Goal: Task Accomplishment & Management: Manage account settings

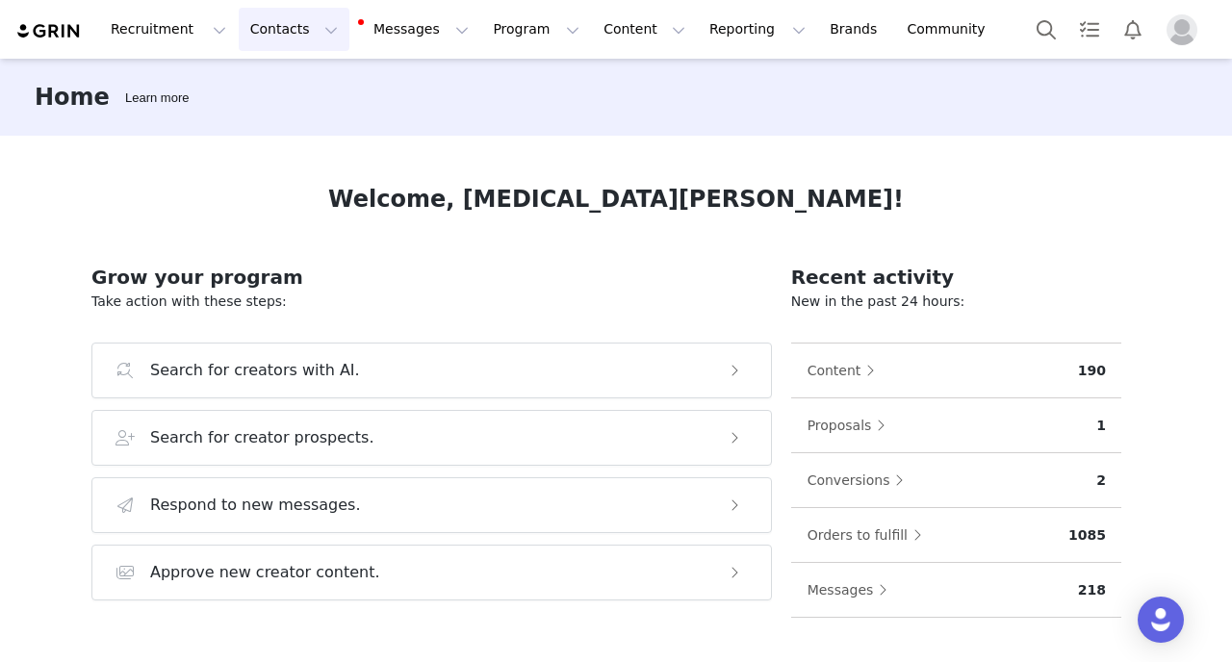
click at [306, 40] on button "Contacts Contacts" at bounding box center [294, 29] width 111 height 43
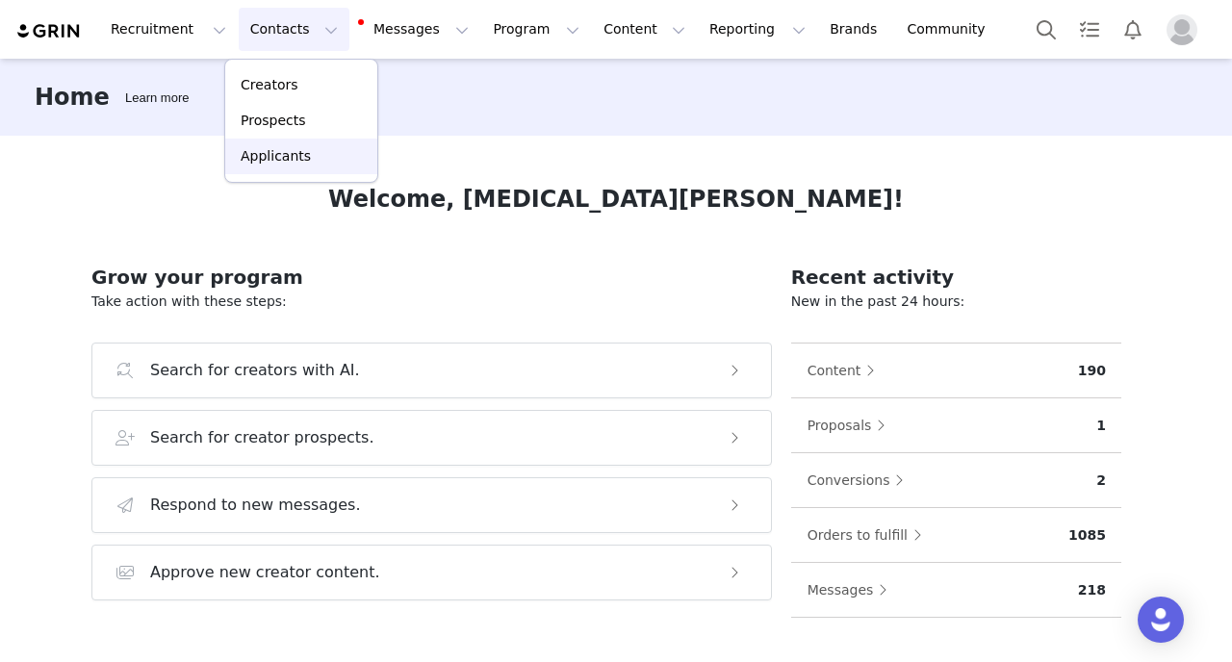
click at [310, 142] on link "Applicants" at bounding box center [301, 157] width 152 height 36
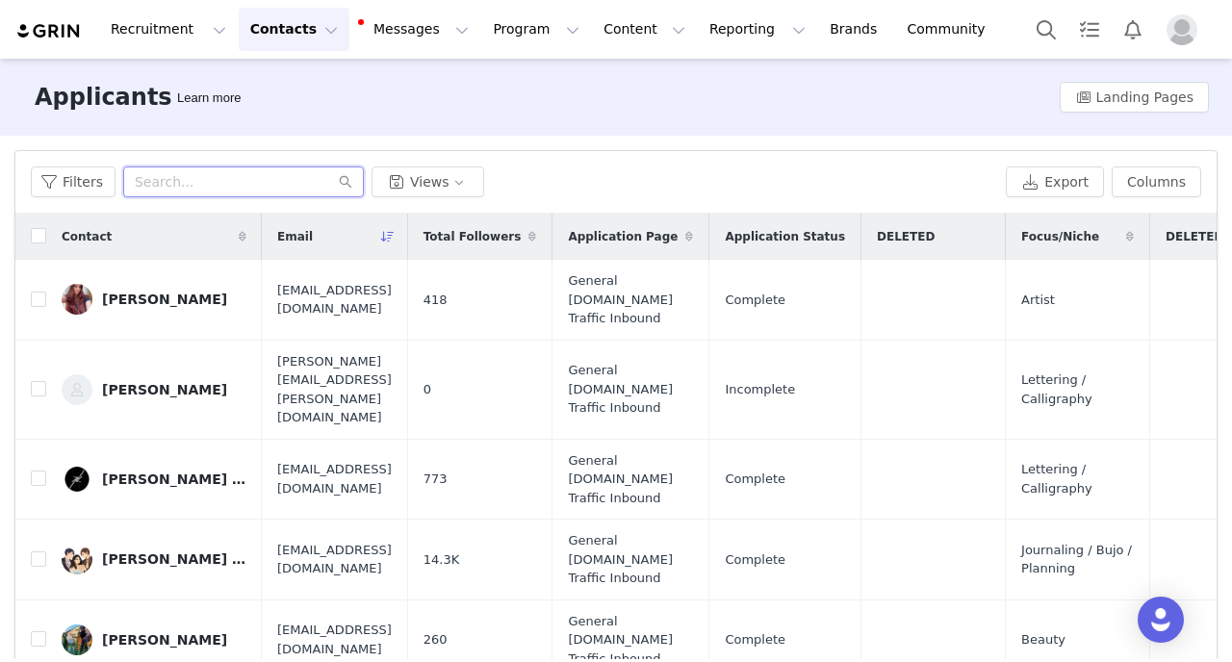
click at [211, 170] on input "text" at bounding box center [243, 181] width 241 height 31
paste input "medusadollmaker"
type input "medusadollmaker"
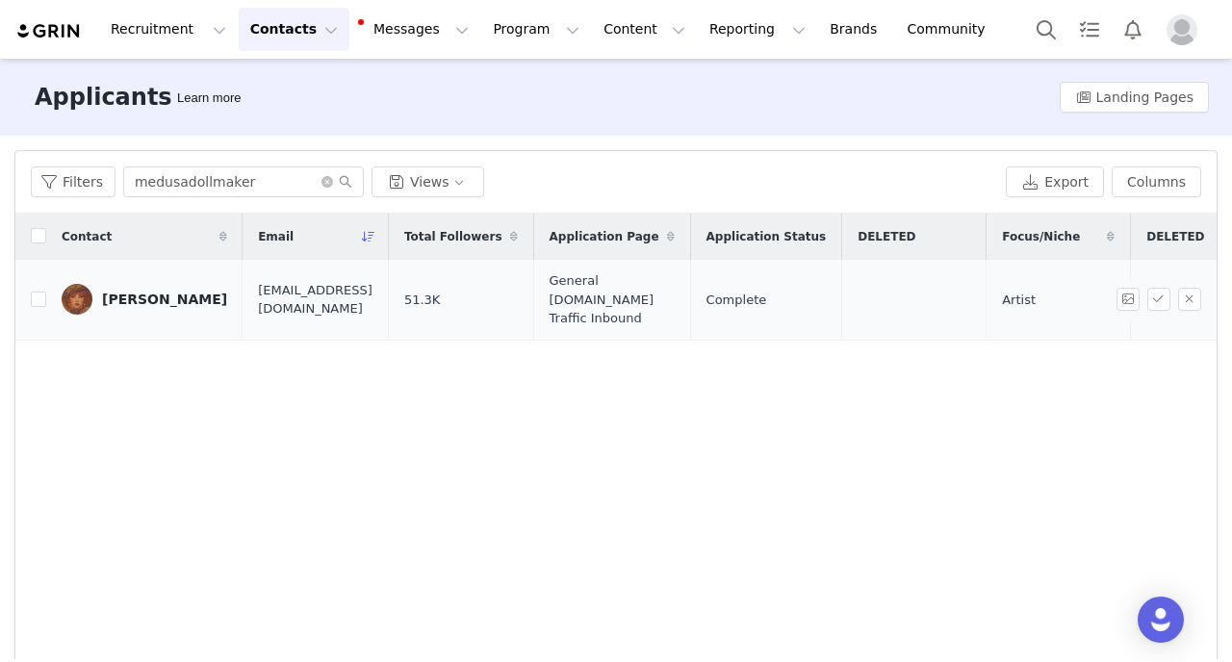
click at [158, 292] on div "[PERSON_NAME]" at bounding box center [164, 299] width 125 height 15
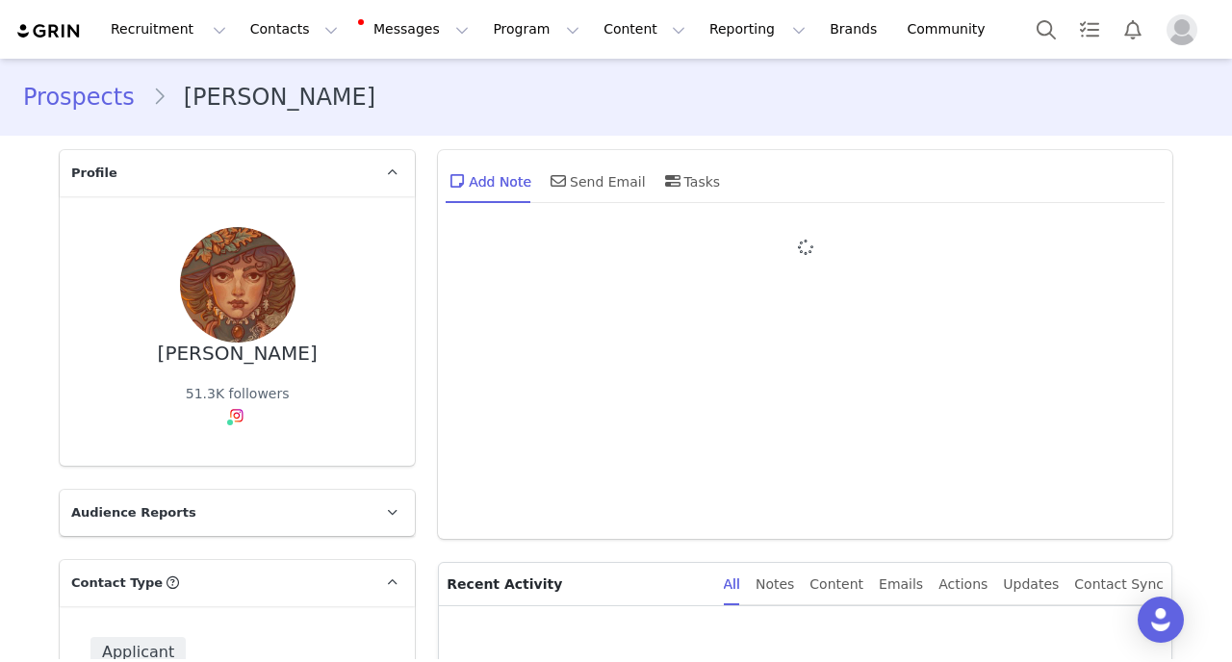
type input "+34 ([GEOGRAPHIC_DATA])"
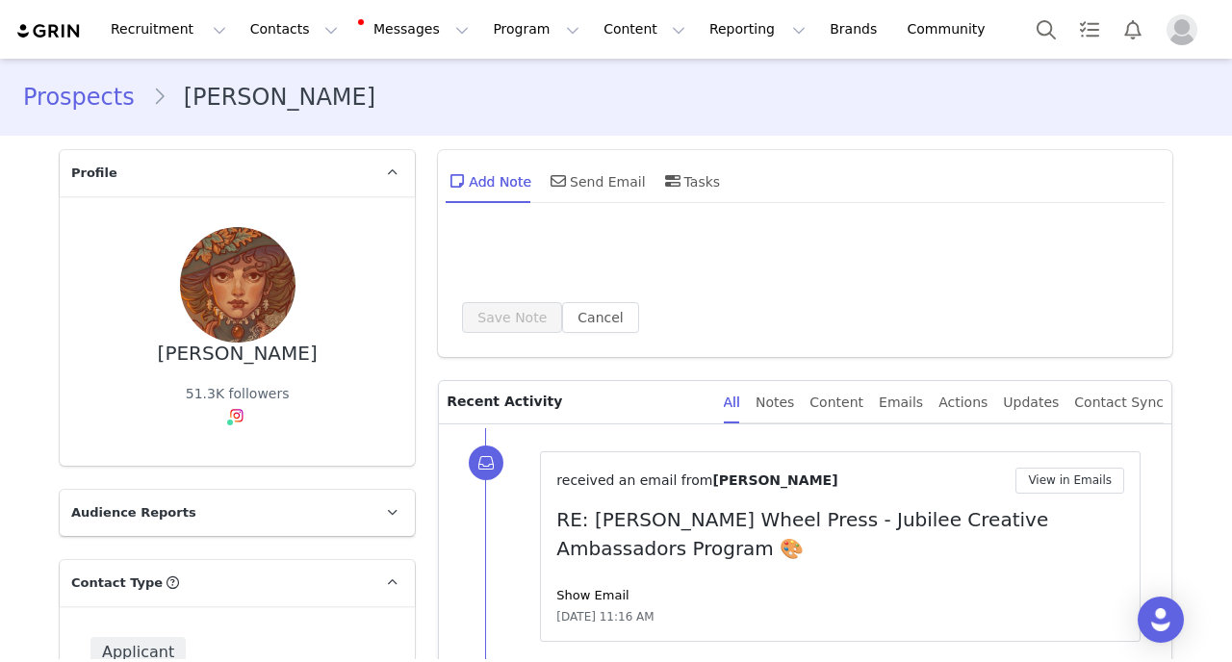
scroll to position [477, 0]
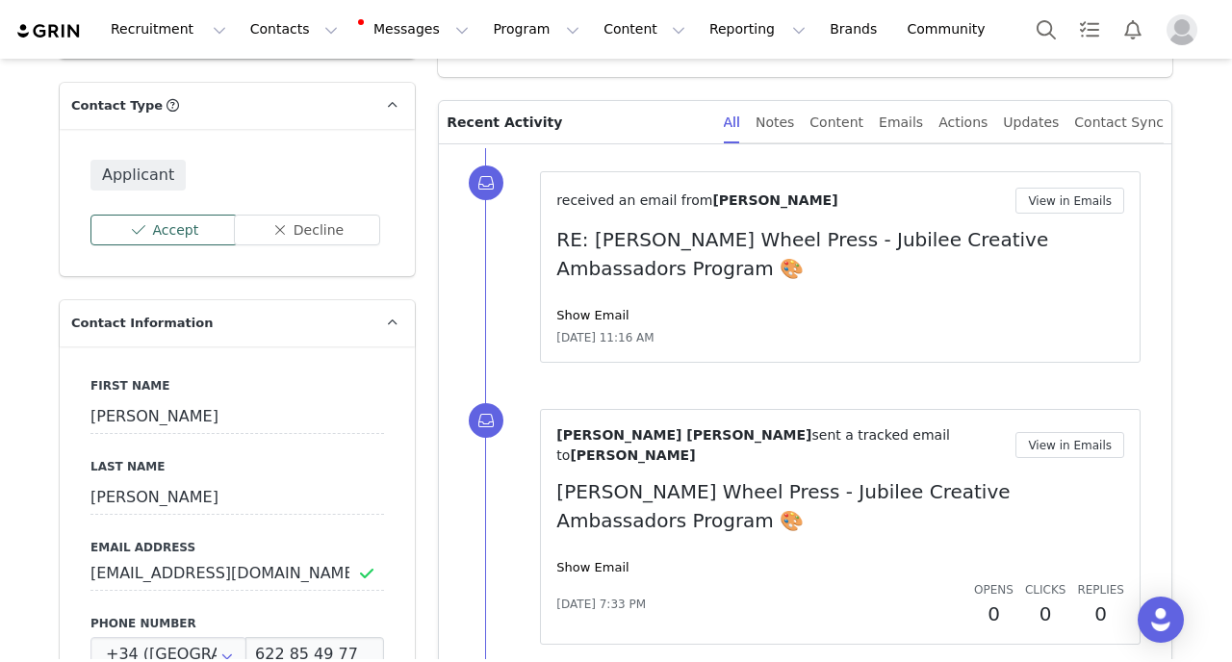
click at [170, 240] on button "Accept" at bounding box center [163, 230] width 147 height 31
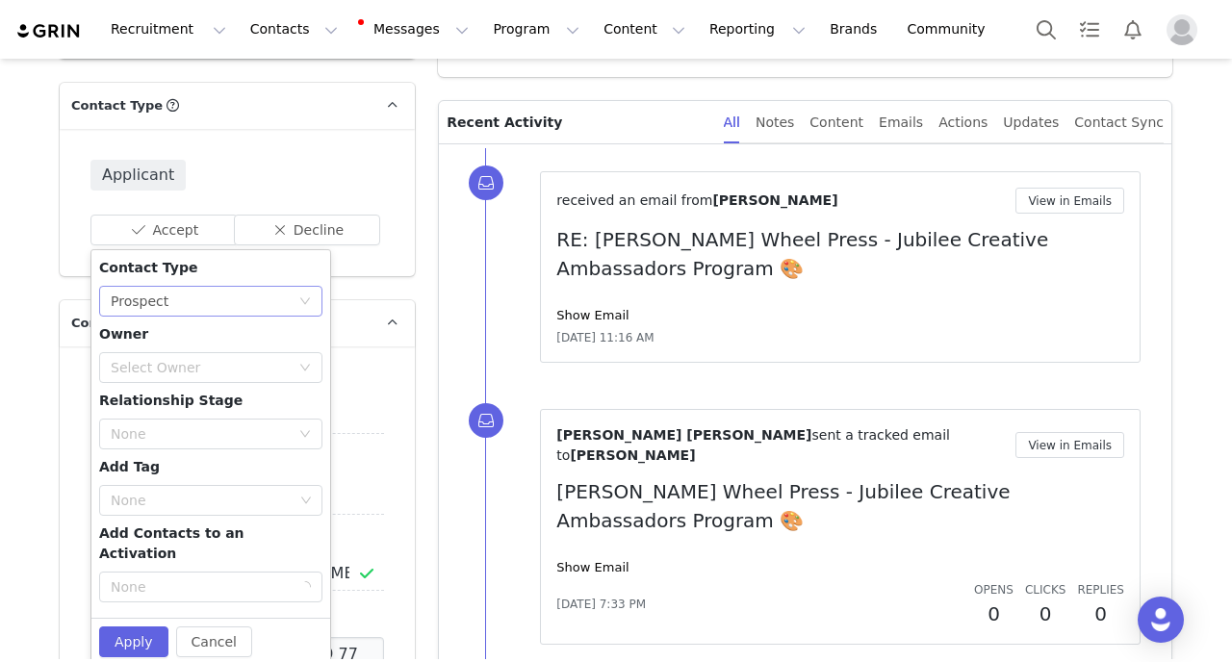
click at [174, 298] on div "None Prospect" at bounding box center [205, 301] width 188 height 29
click at [163, 371] on li "Creator" at bounding box center [210, 369] width 223 height 31
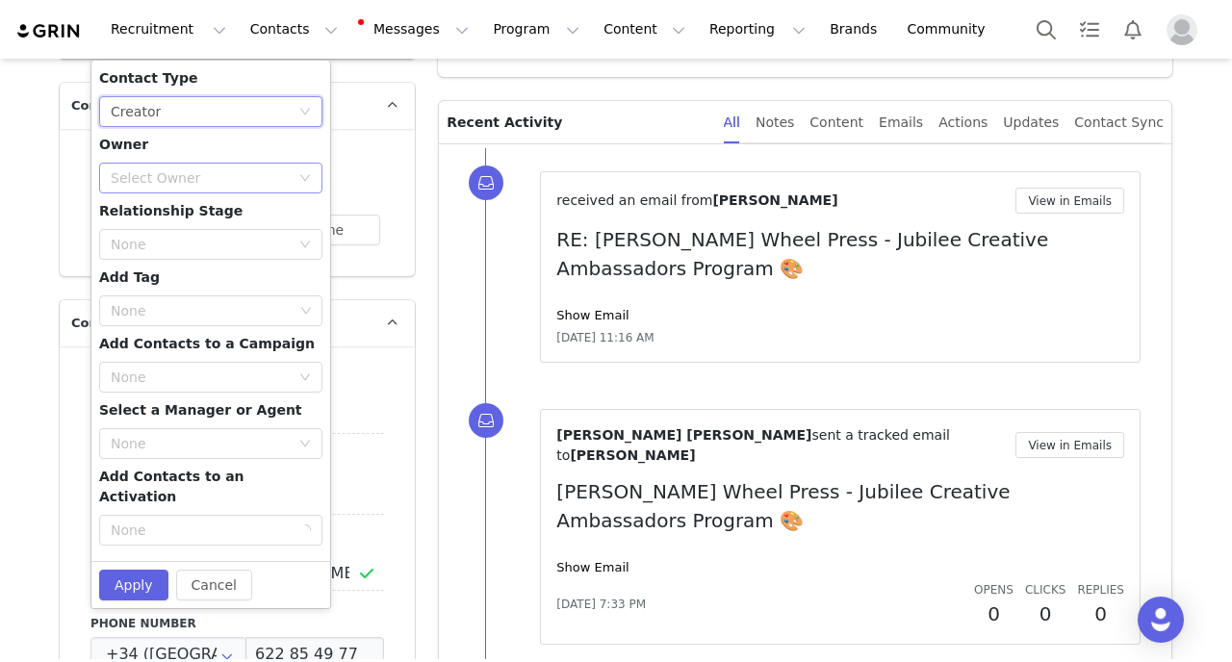
click at [167, 173] on div "Select Owner" at bounding box center [200, 177] width 179 height 19
click at [166, 203] on li "[PERSON_NAME] [PERSON_NAME]" at bounding box center [210, 215] width 223 height 31
click at [170, 242] on div "None" at bounding box center [200, 244] width 179 height 19
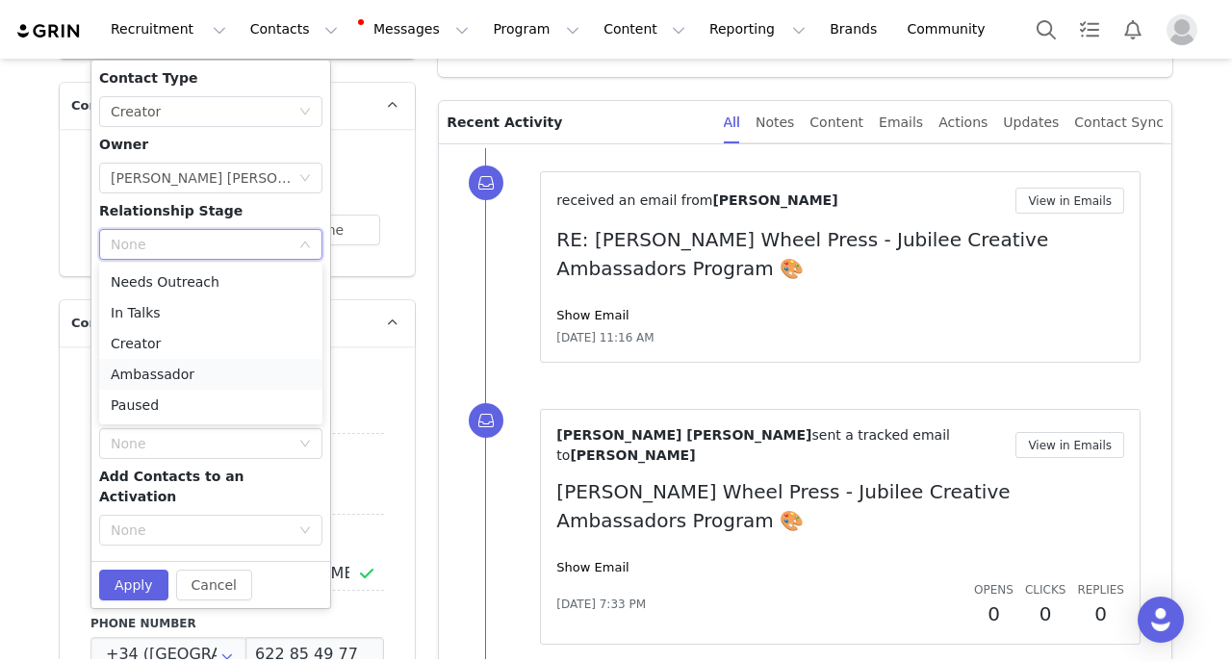
click at [172, 371] on li "Ambassador" at bounding box center [210, 374] width 223 height 31
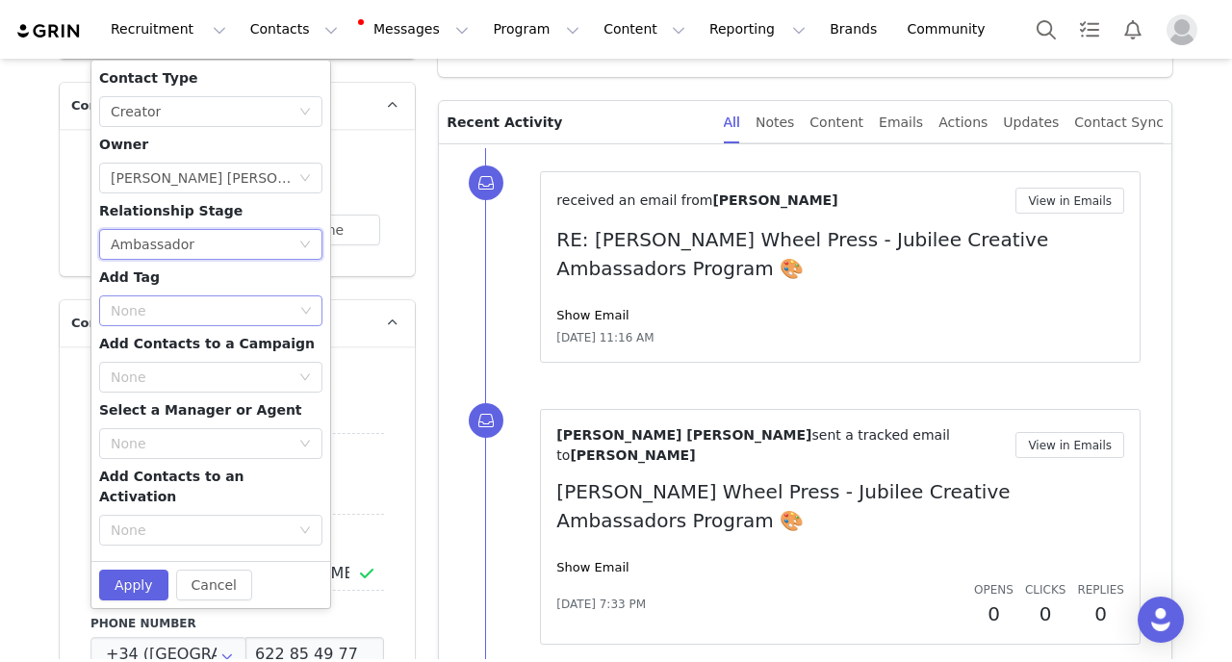
click at [171, 316] on div "None" at bounding box center [202, 310] width 183 height 19
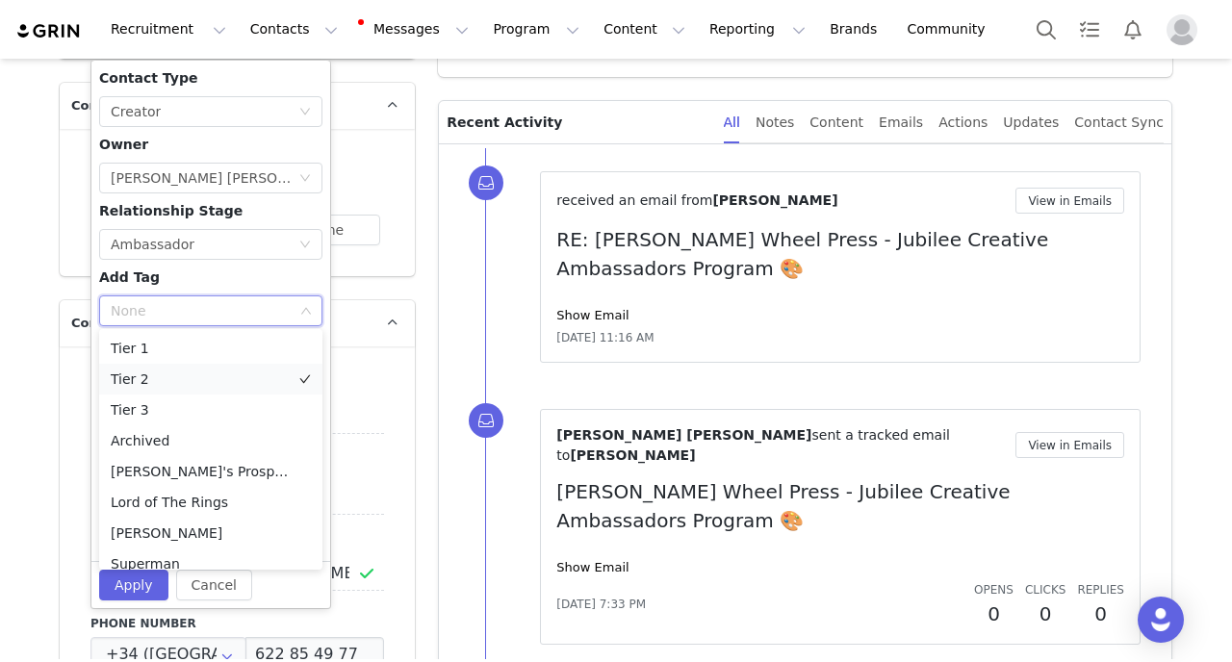
click at [167, 379] on li "Tier 2" at bounding box center [210, 379] width 223 height 31
click at [208, 275] on div "Contact Type None Creator Owner Select Owner [PERSON_NAME] [PERSON_NAME] Relati…" at bounding box center [210, 310] width 223 height 485
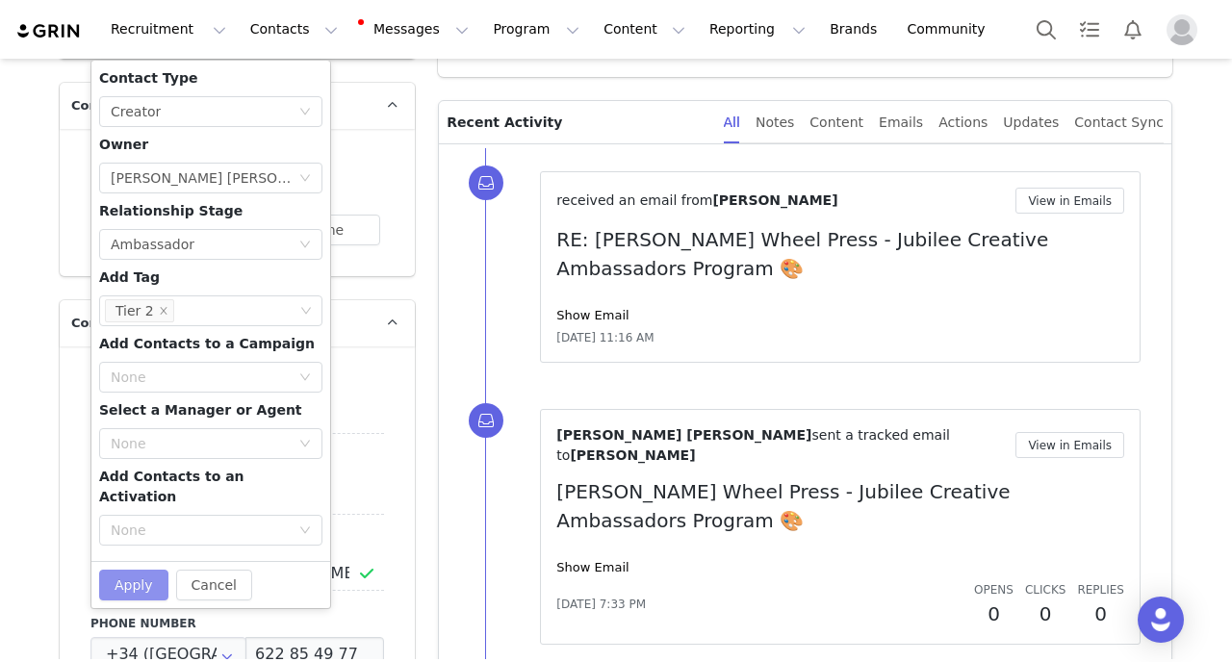
click at [140, 570] on button "Apply" at bounding box center [133, 585] width 69 height 31
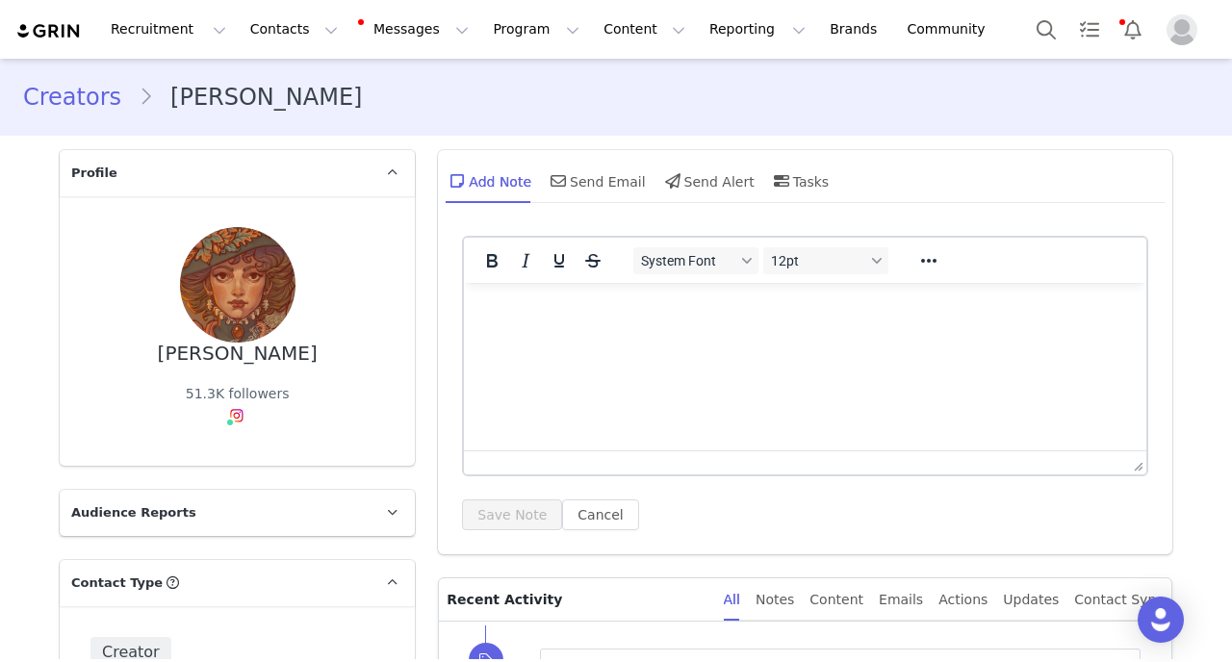
drag, startPoint x: 147, startPoint y: 354, endPoint x: 339, endPoint y: 363, distance: 191.7
click at [339, 363] on div "[PERSON_NAME] 51.3K followers" at bounding box center [236, 331] width 293 height 208
copy div "[PERSON_NAME]"
click at [268, 14] on button "Contacts Contacts" at bounding box center [294, 29] width 111 height 43
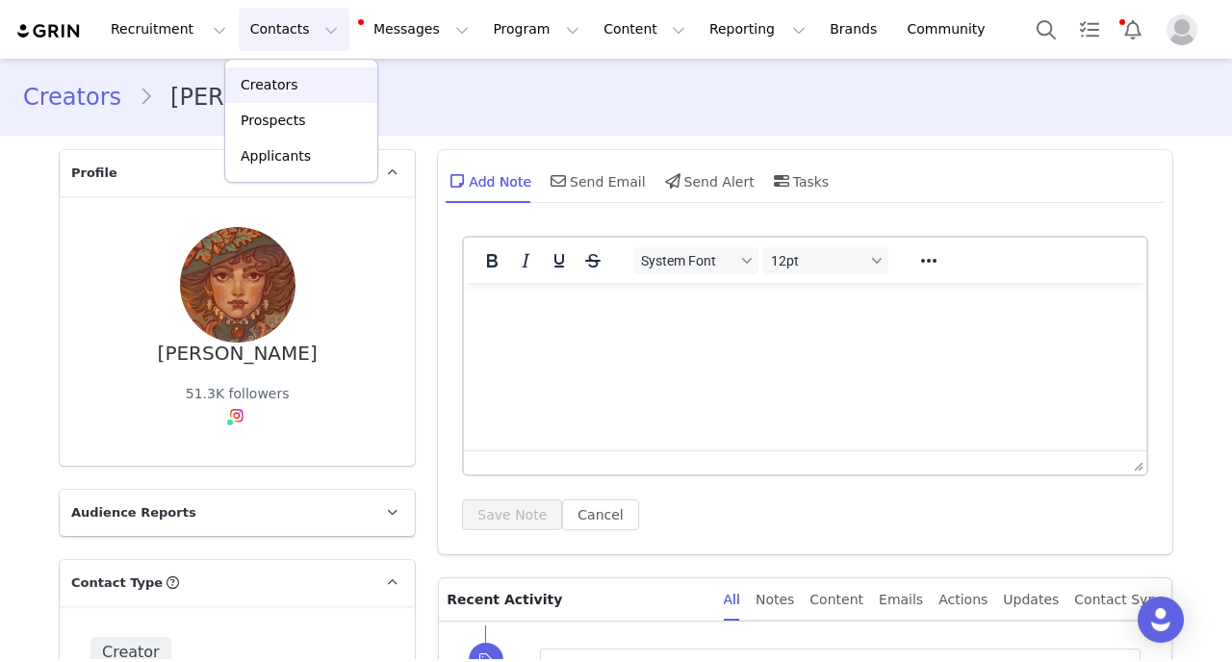
click at [273, 75] on link "Creators" at bounding box center [301, 85] width 152 height 36
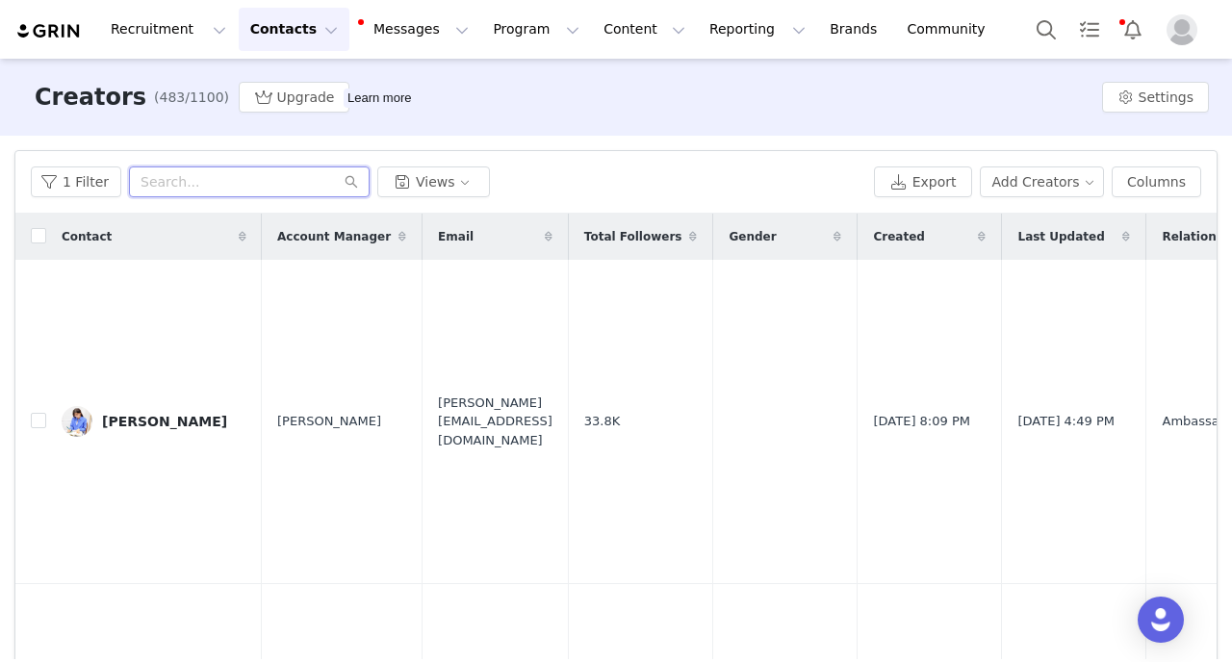
click at [221, 196] on input "text" at bounding box center [249, 181] width 241 height 31
paste input "[PERSON_NAME]"
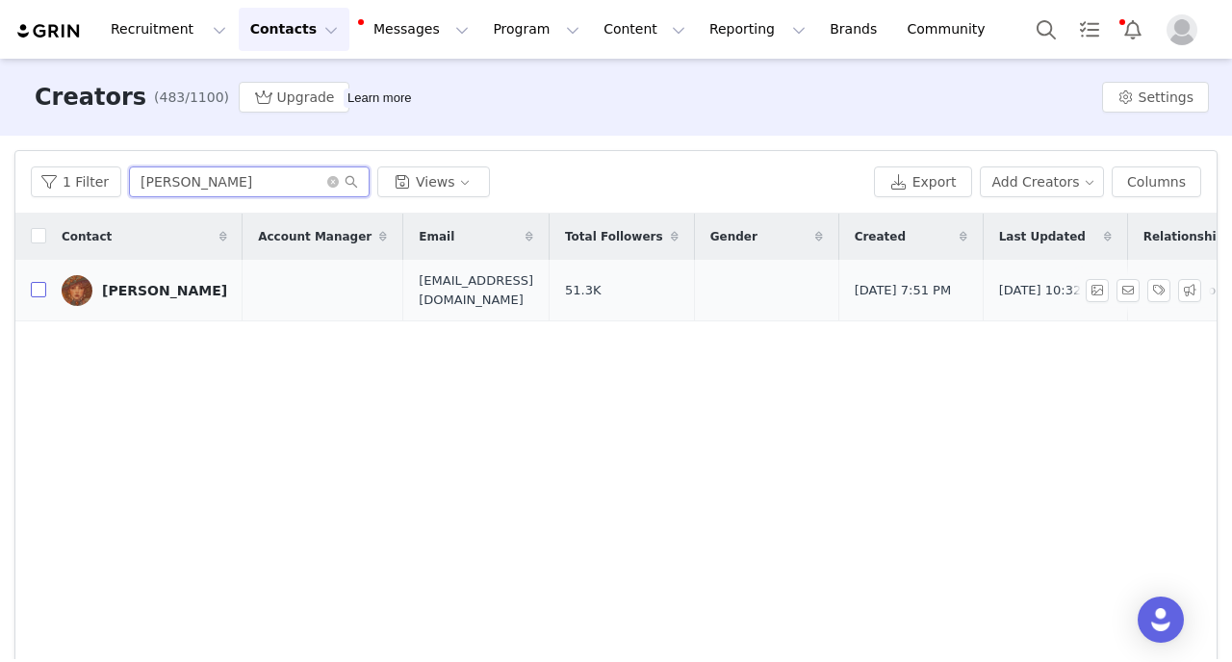
type input "[PERSON_NAME]"
click at [38, 293] on input "checkbox" at bounding box center [38, 289] width 15 height 15
checkbox input "true"
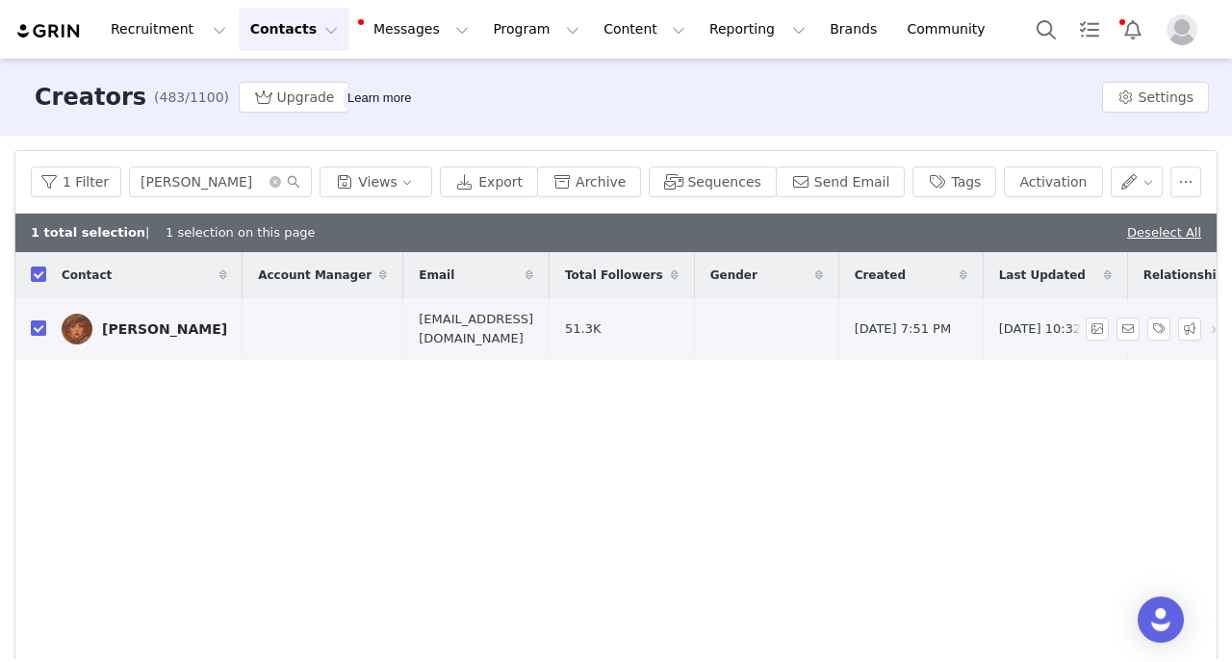
checkbox input "true"
click at [1133, 188] on button "button" at bounding box center [1136, 181] width 53 height 31
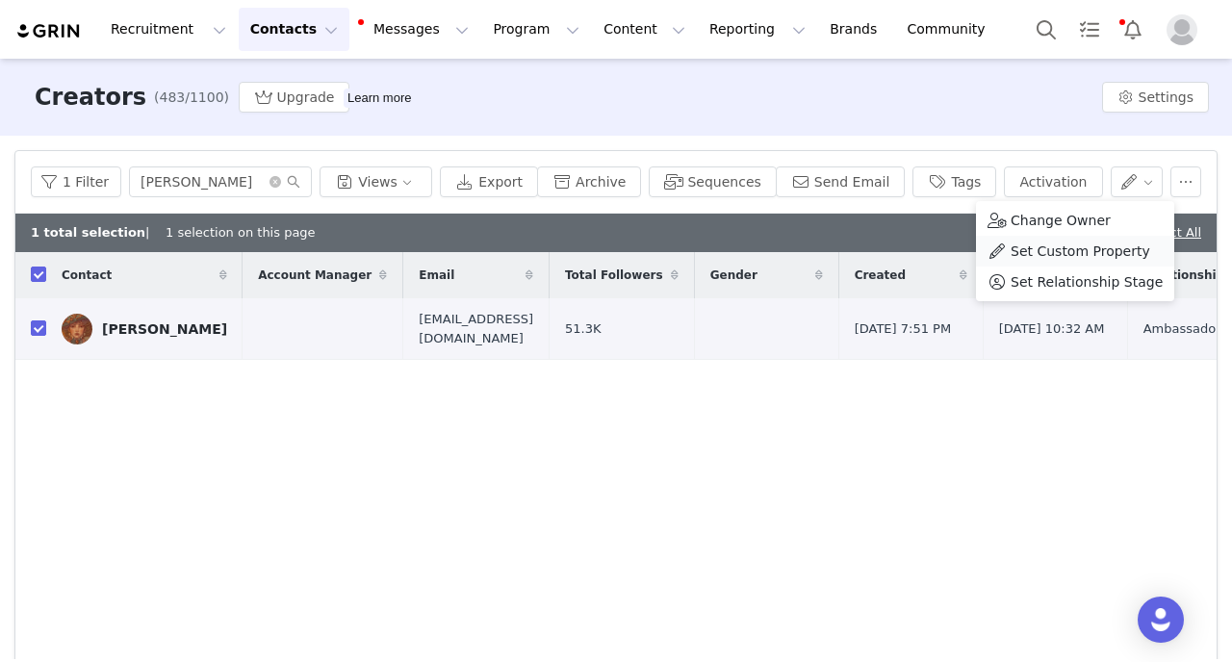
click at [1093, 252] on span "Set Custom Property" at bounding box center [1080, 251] width 140 height 21
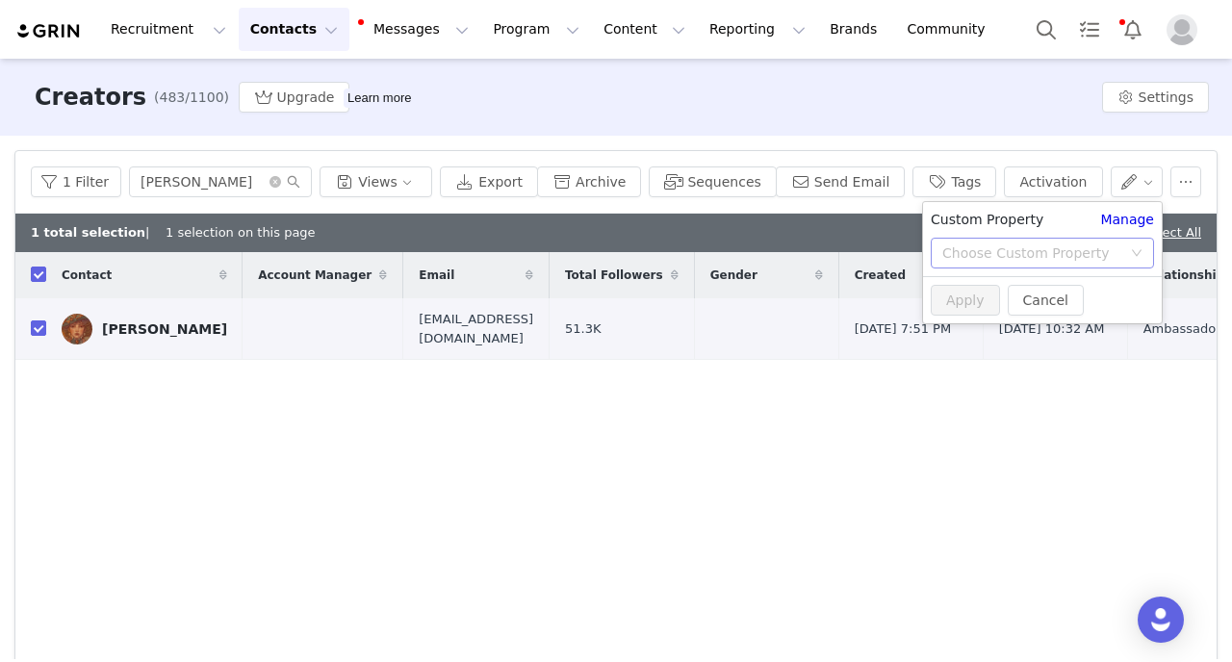
click at [1067, 249] on div "Choose Custom Property" at bounding box center [1031, 252] width 179 height 19
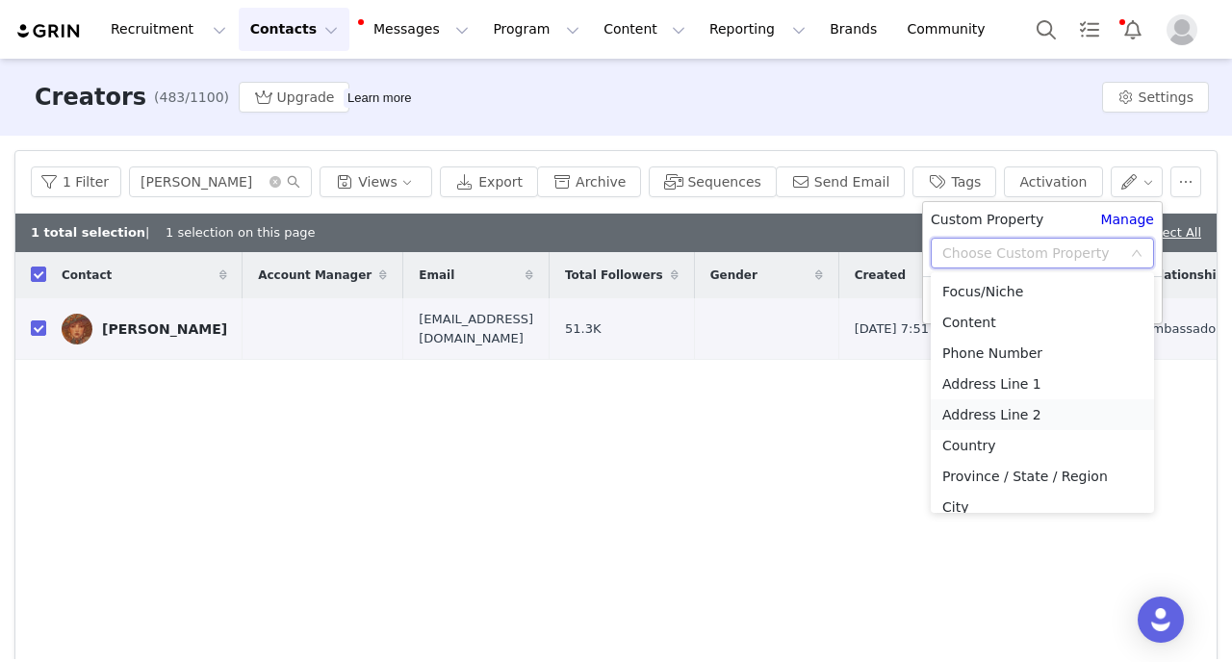
scroll to position [198, 0]
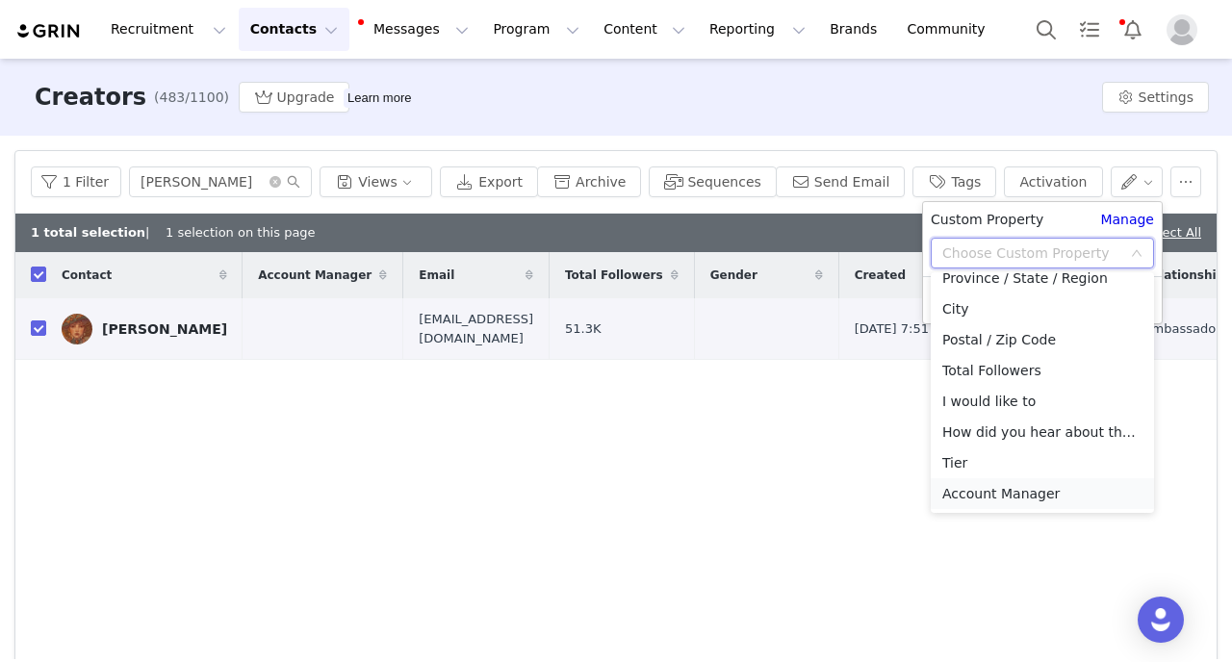
click at [1011, 489] on li "Account Manager" at bounding box center [1041, 493] width 223 height 31
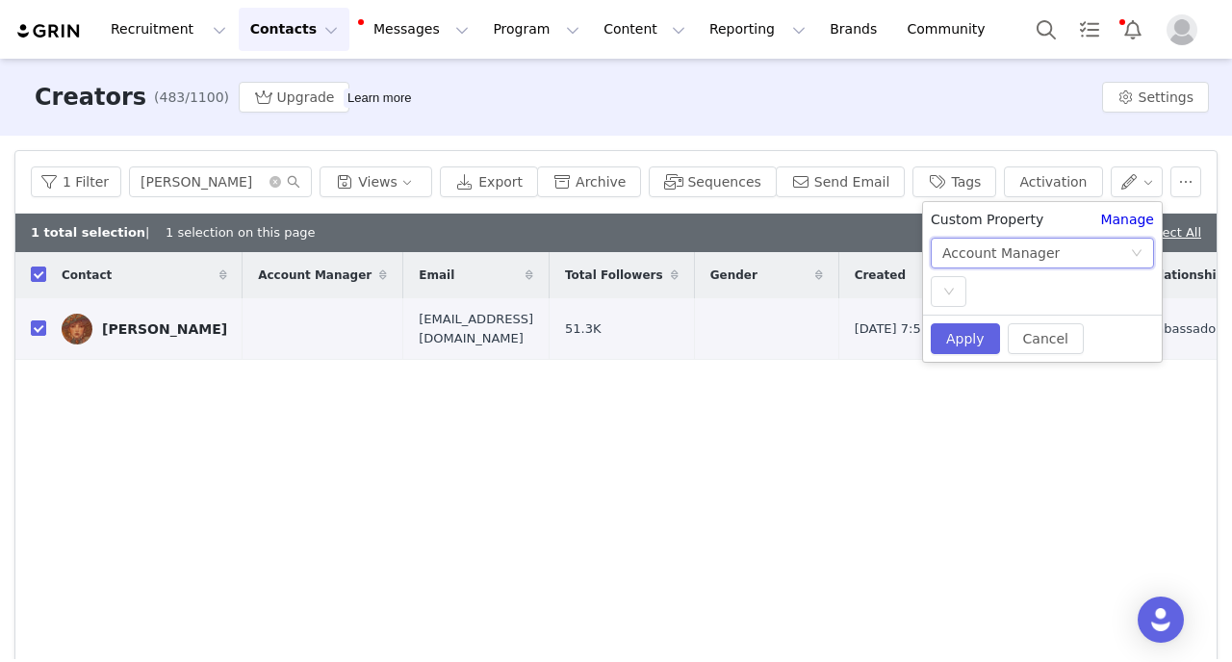
click at [946, 270] on div "Custom Property Manage Choose Custom Property Account Manager Select" at bounding box center [1042, 258] width 239 height 113
click at [948, 291] on icon "icon: down" at bounding box center [949, 292] width 12 height 12
click at [968, 335] on li "[PERSON_NAME]" at bounding box center [1041, 330] width 223 height 31
click at [973, 350] on button "Apply" at bounding box center [964, 338] width 69 height 31
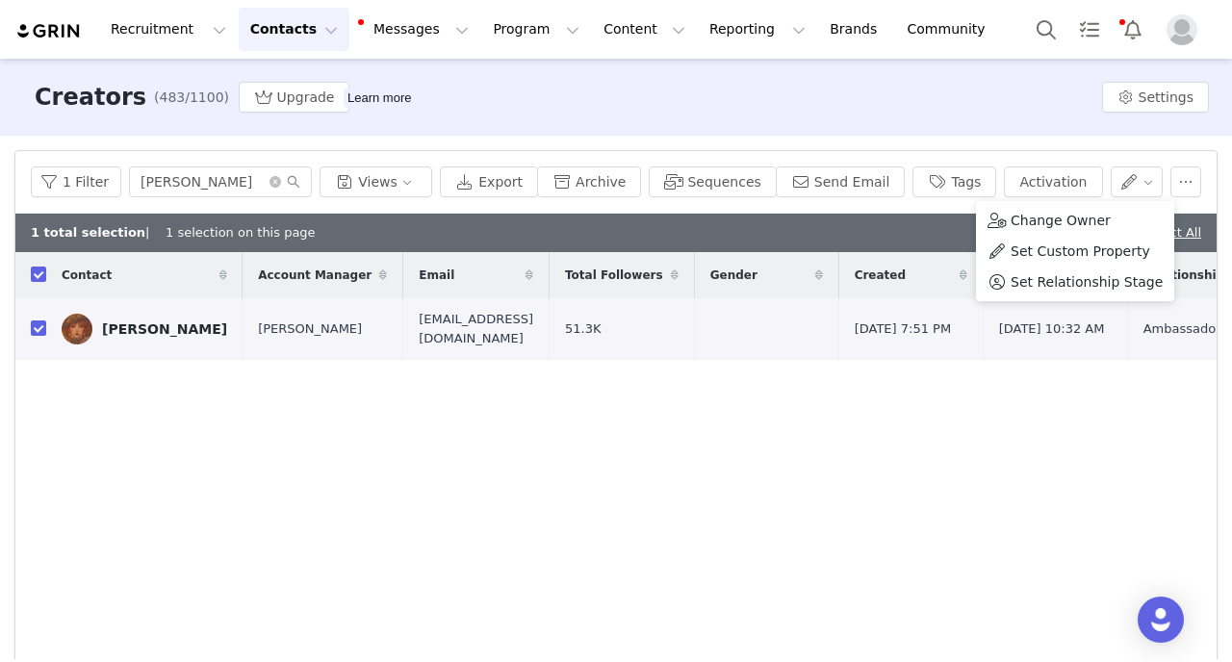
click at [1014, 434] on div "Contact Account Manager Email Total Followers Gender Created Last Updated Relat…" at bounding box center [615, 462] width 1201 height 420
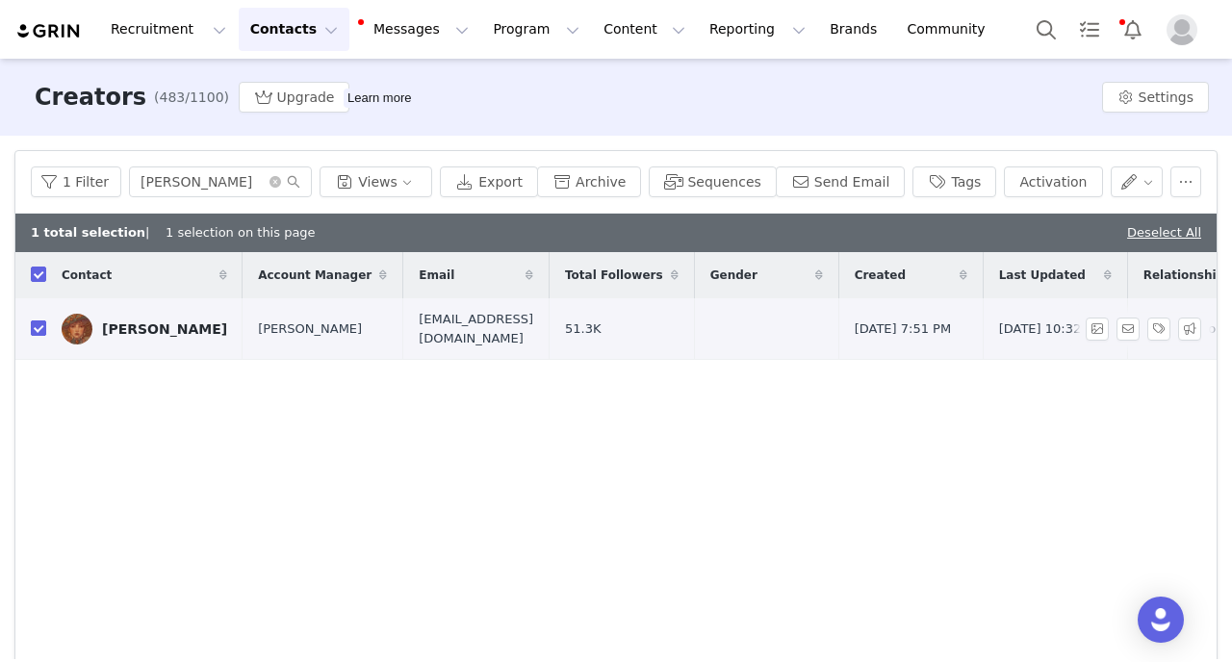
click at [41, 329] on input "checkbox" at bounding box center [38, 327] width 15 height 15
checkbox input "false"
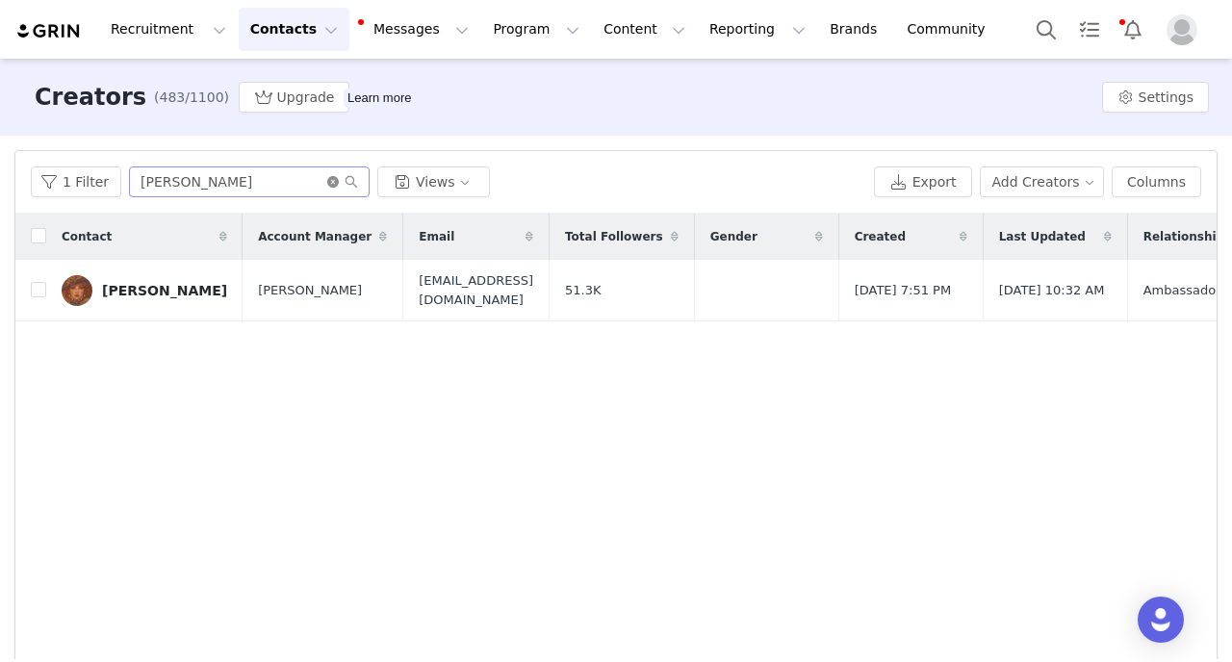
click at [333, 180] on icon "icon: close-circle" at bounding box center [333, 182] width 12 height 12
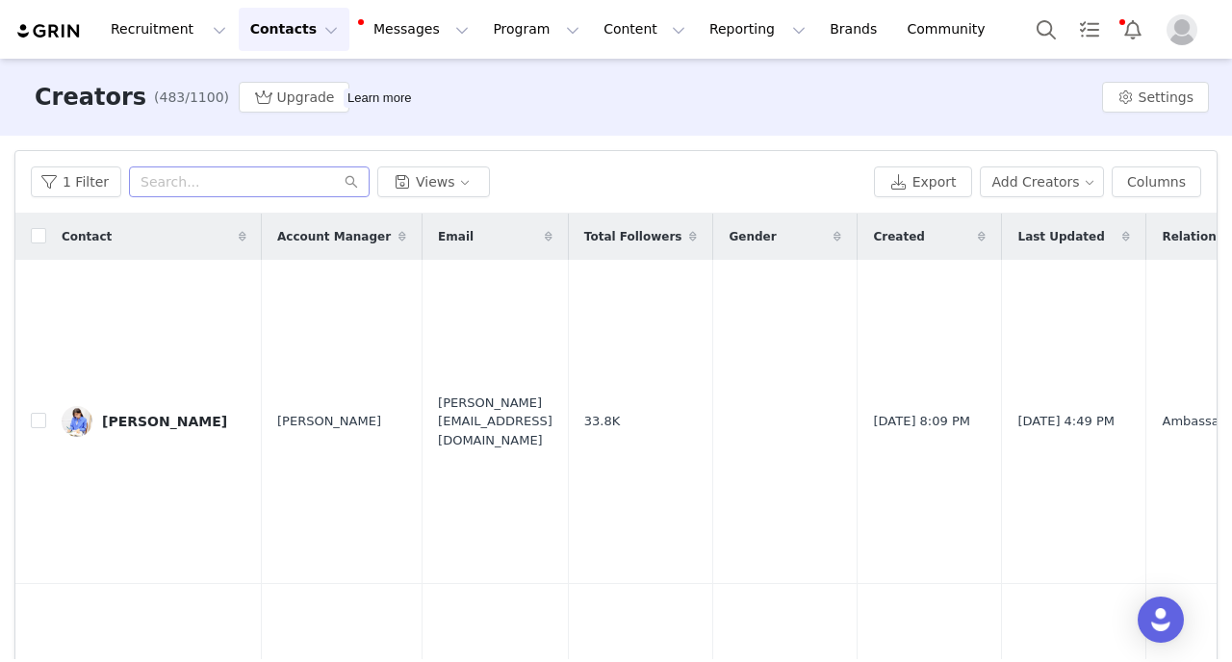
click at [289, 34] on button "Contacts Contacts" at bounding box center [294, 29] width 111 height 43
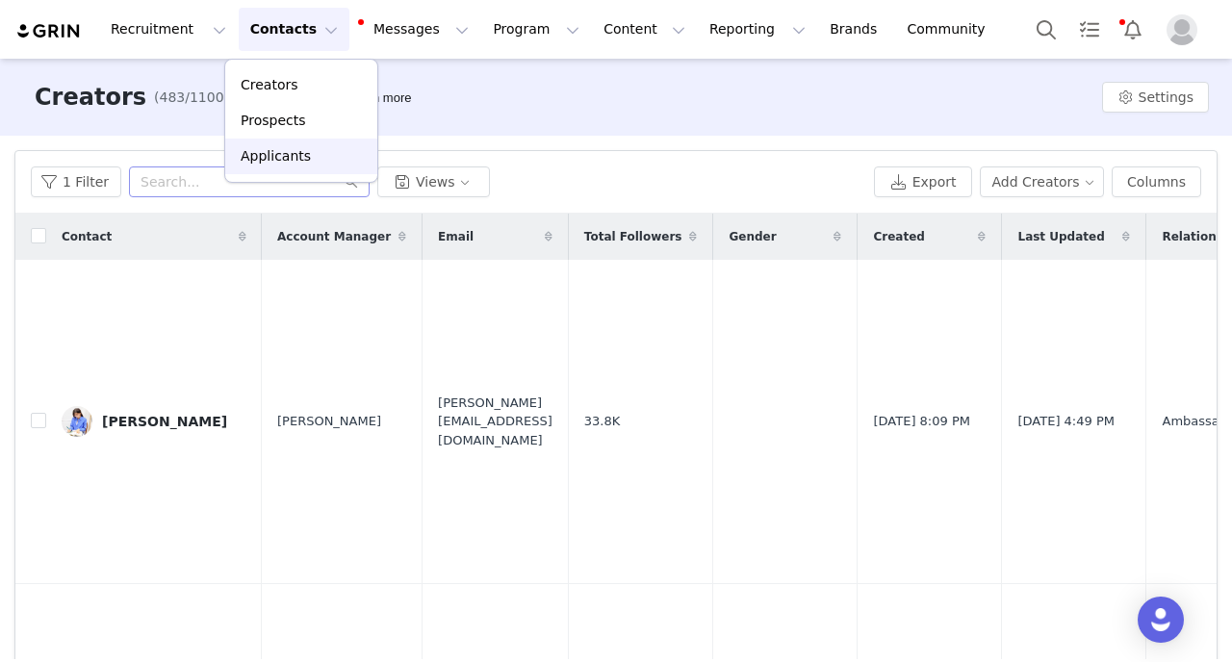
click at [276, 155] on p "Applicants" at bounding box center [276, 156] width 70 height 20
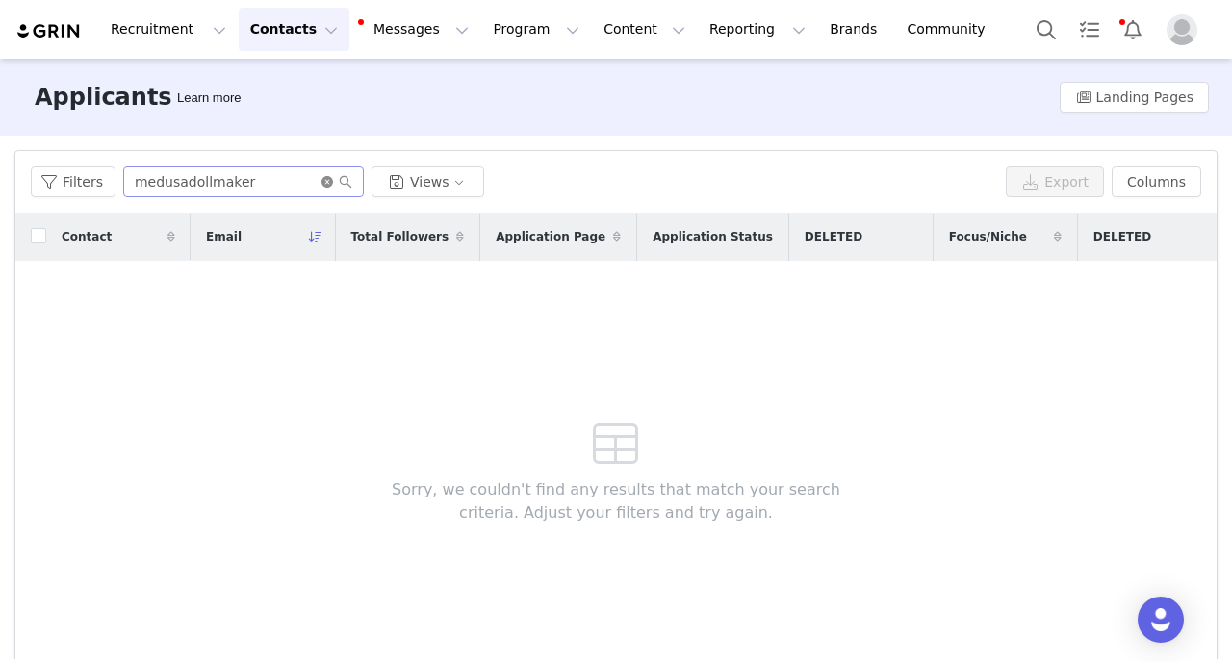
click at [326, 185] on icon "icon: close-circle" at bounding box center [327, 182] width 12 height 12
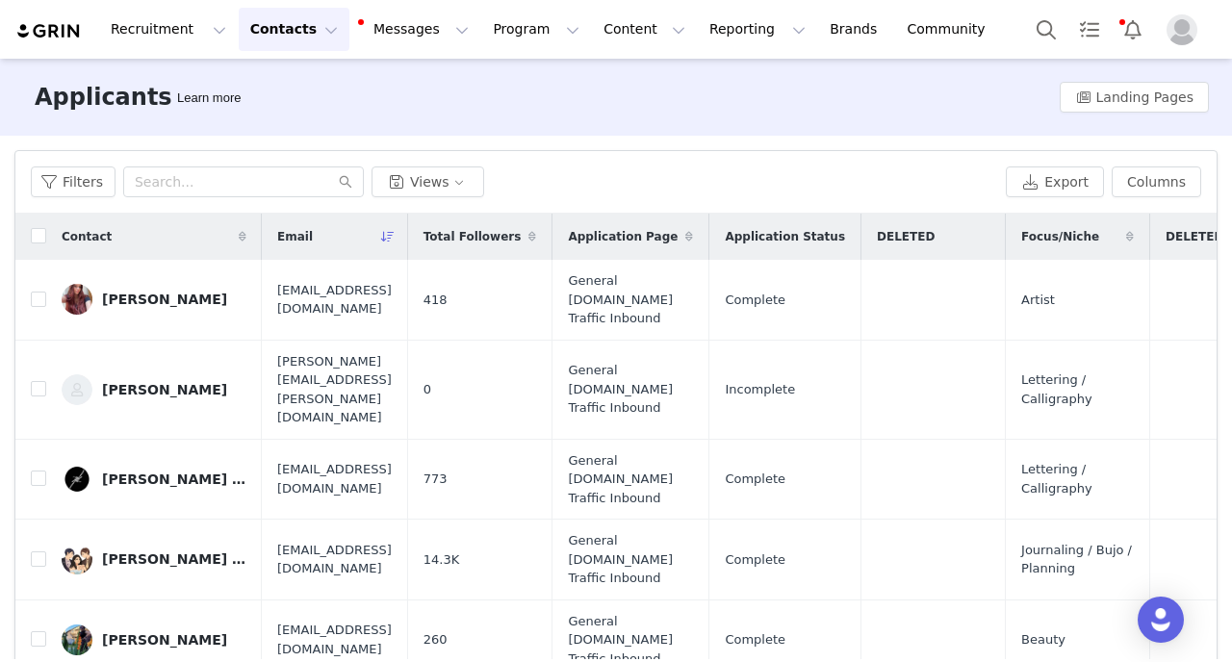
click at [287, 42] on button "Contacts Contacts" at bounding box center [294, 29] width 111 height 43
click at [296, 77] on div "Creators" at bounding box center [301, 85] width 129 height 20
